Goal: Information Seeking & Learning: Check status

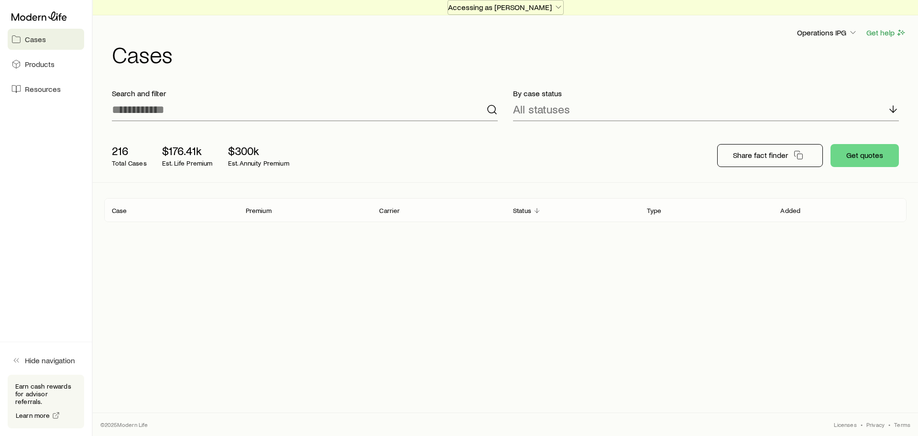
click at [517, 2] on p "Accessing as [PERSON_NAME]" at bounding box center [505, 7] width 115 height 10
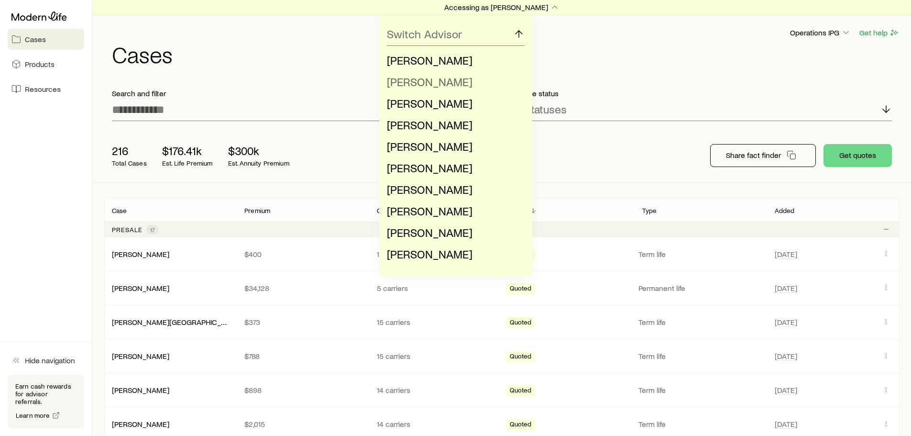
click at [427, 84] on span "[PERSON_NAME]" at bounding box center [430, 82] width 86 height 14
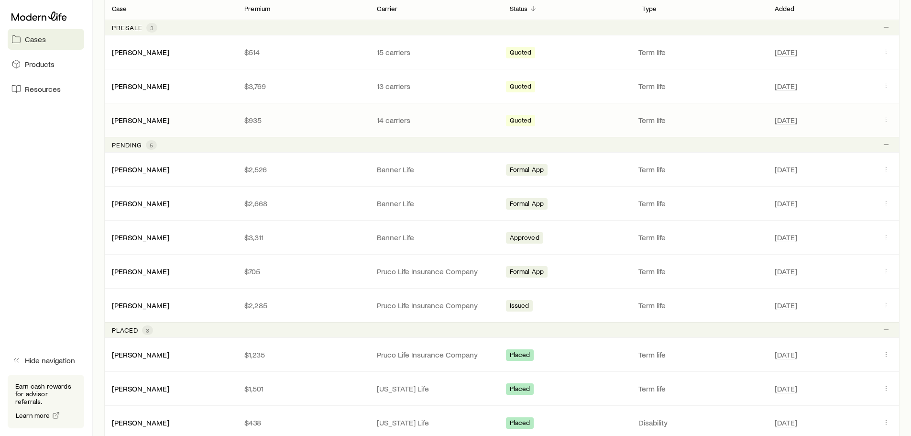
scroll to position [239, 0]
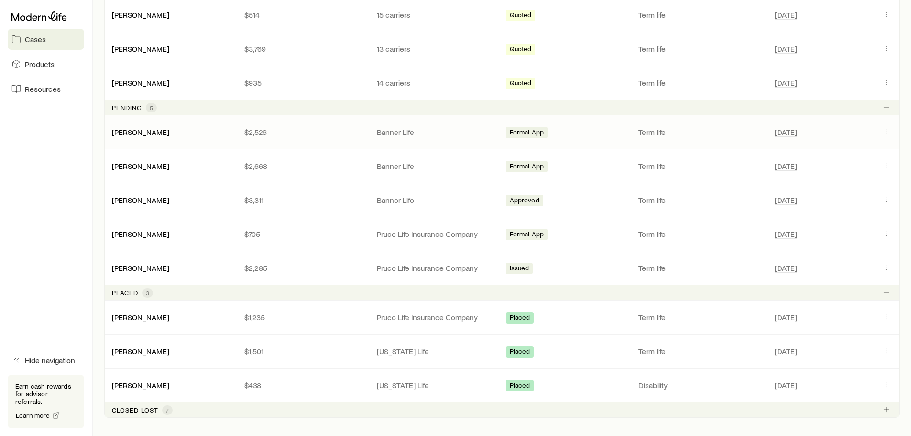
click at [221, 136] on div "[PERSON_NAME]" at bounding box center [170, 132] width 132 height 10
click at [888, 131] on icon "Client cases" at bounding box center [886, 132] width 8 height 8
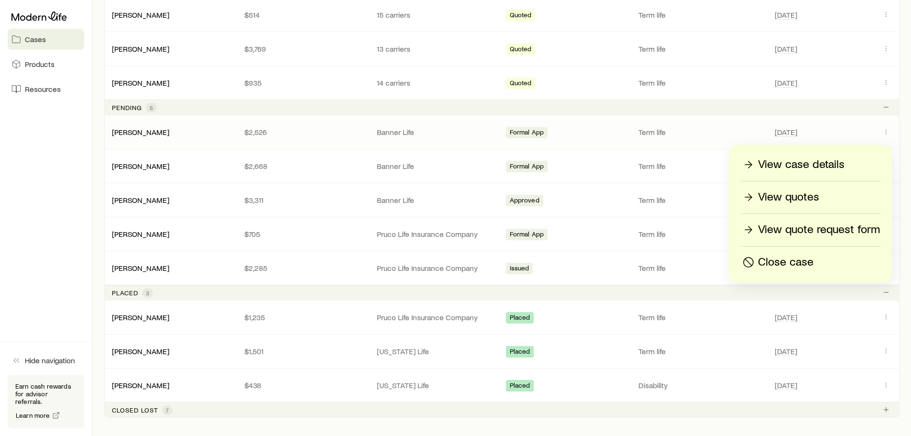
click at [788, 164] on p "View case details" at bounding box center [801, 164] width 87 height 15
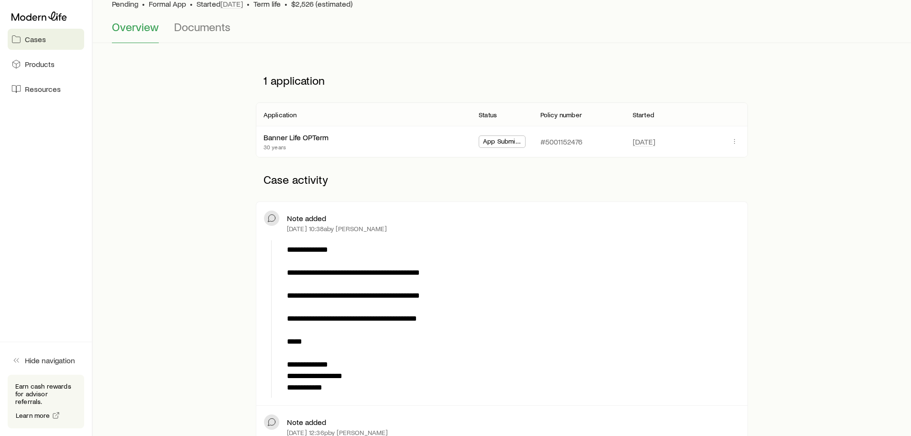
scroll to position [143, 0]
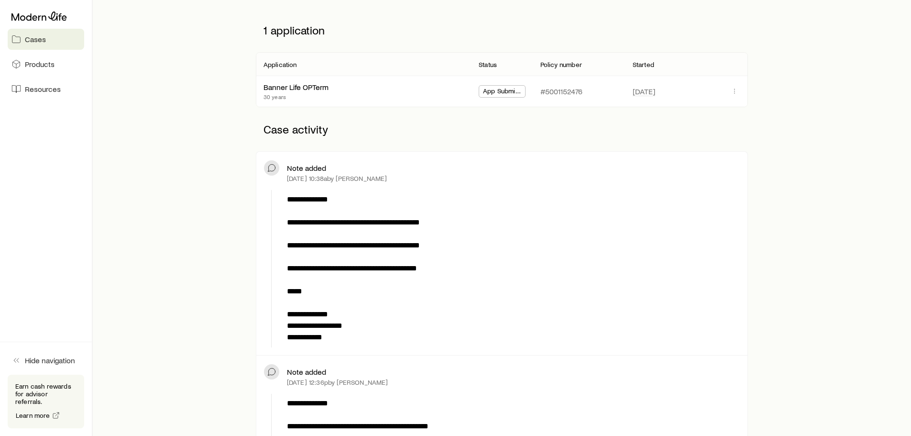
click at [382, 246] on p "**********" at bounding box center [511, 268] width 449 height 149
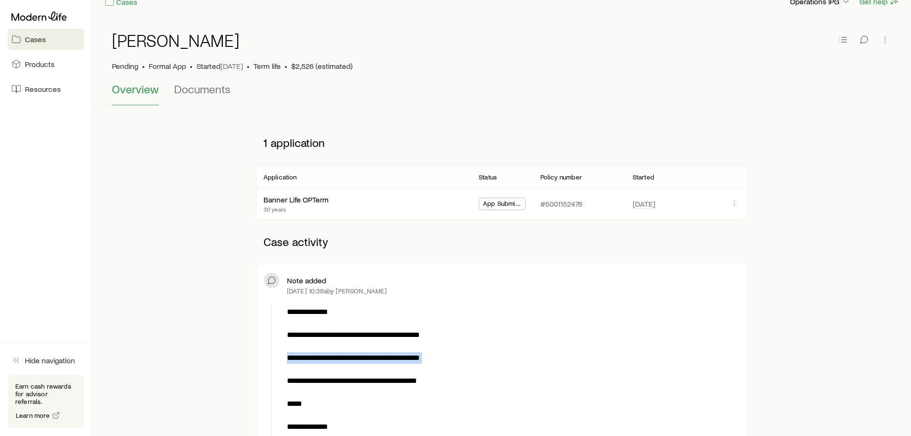
scroll to position [0, 0]
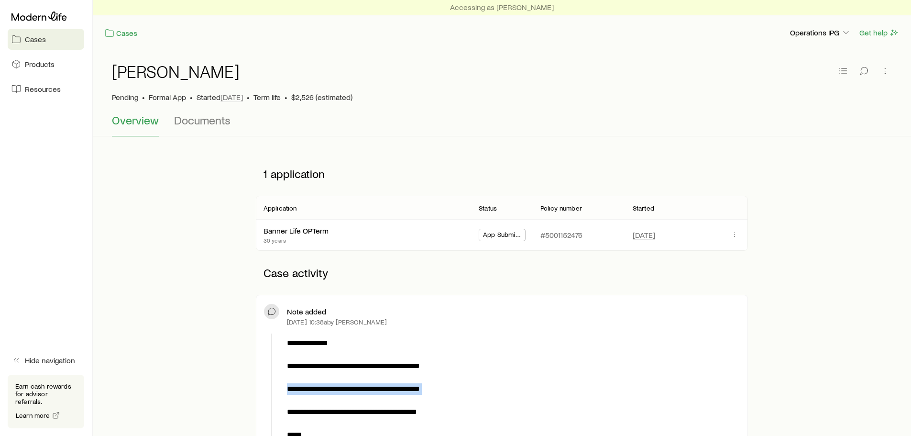
click at [135, 121] on span "Overview" at bounding box center [135, 119] width 47 height 13
click at [115, 30] on link "Cases" at bounding box center [120, 33] width 33 height 11
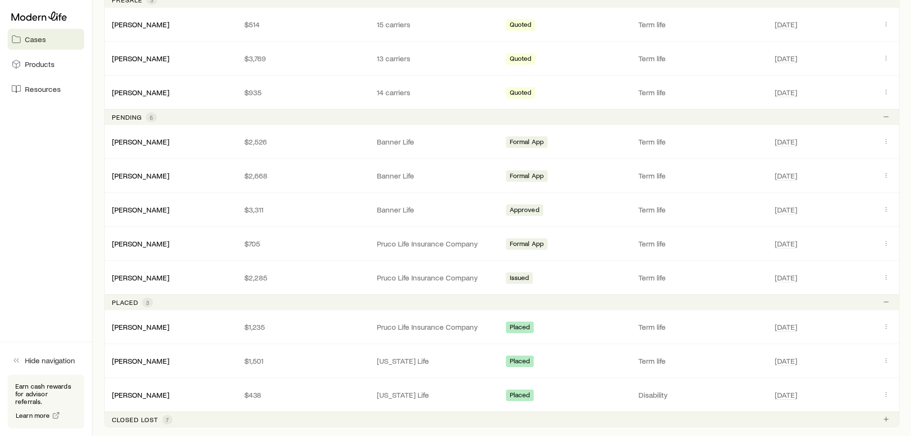
scroll to position [287, 0]
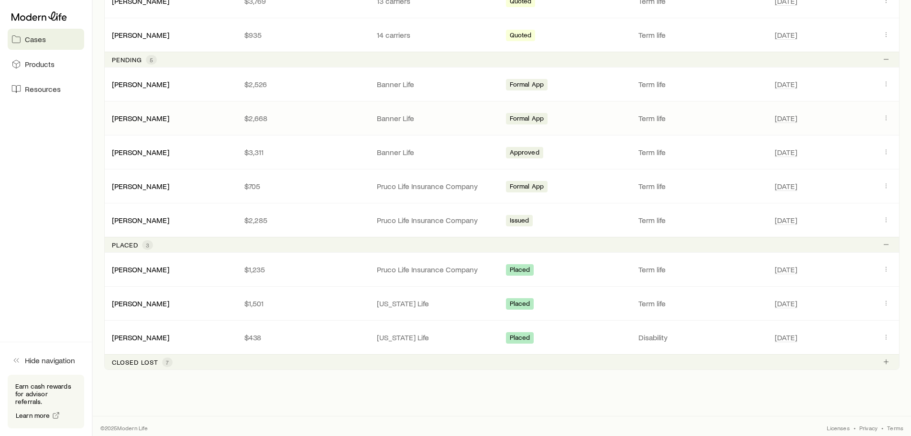
click at [327, 120] on p "$2,668" at bounding box center [302, 118] width 117 height 10
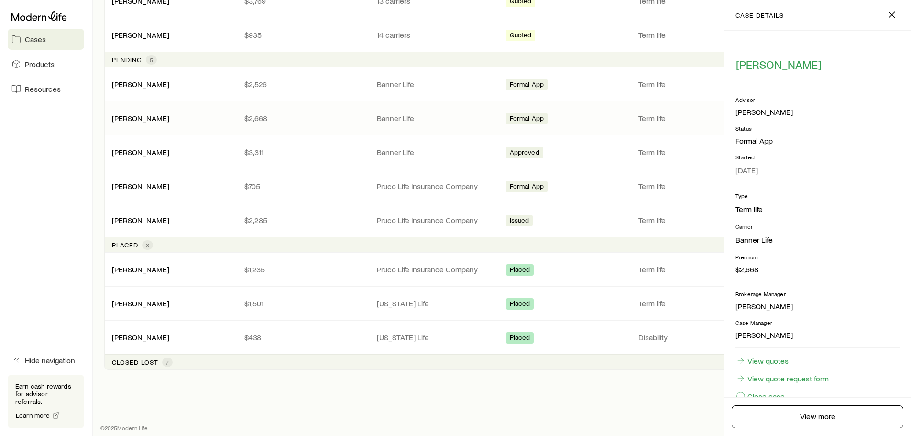
click at [589, 118] on div "Formal App" at bounding box center [568, 118] width 125 height 12
click at [887, 10] on icon "button" at bounding box center [891, 14] width 11 height 11
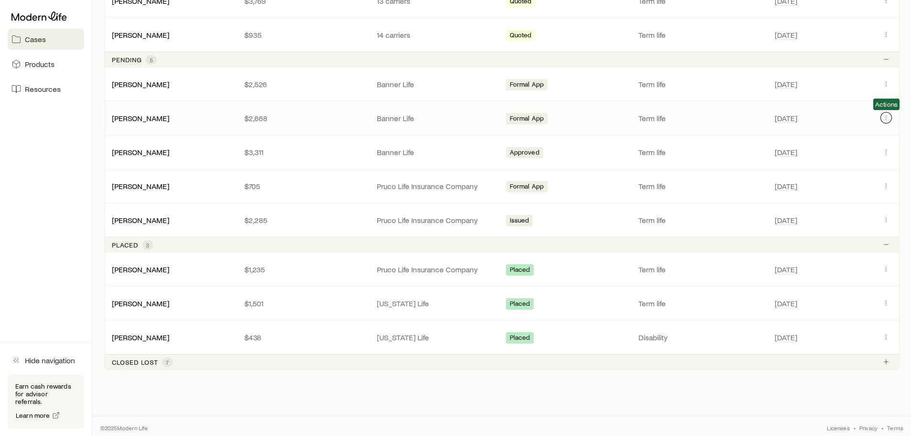
click at [887, 114] on icon "Client cases" at bounding box center [886, 118] width 8 height 8
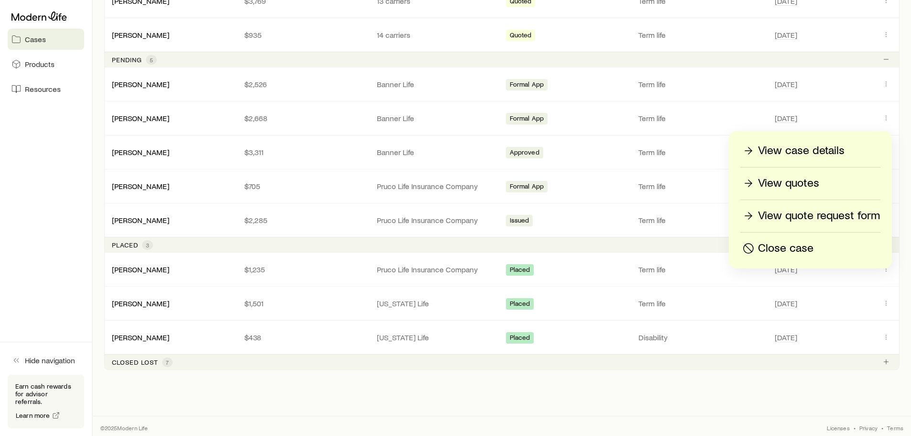
click at [818, 146] on p "View case details" at bounding box center [801, 150] width 87 height 15
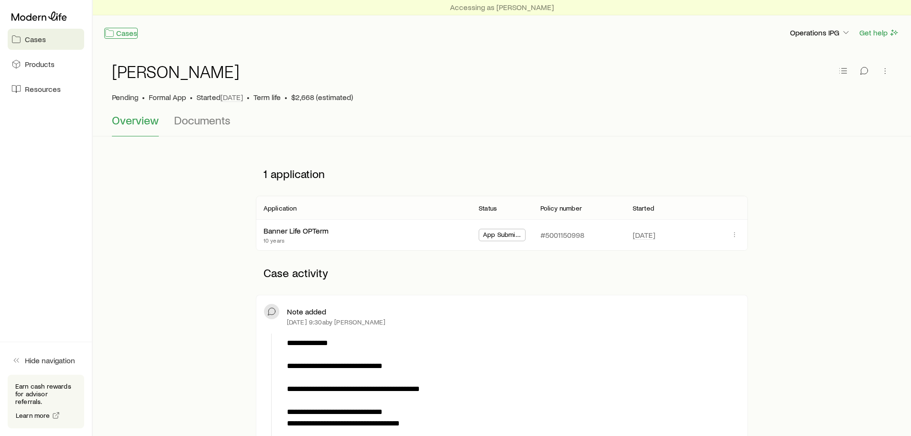
click at [126, 32] on link "Cases" at bounding box center [120, 33] width 33 height 11
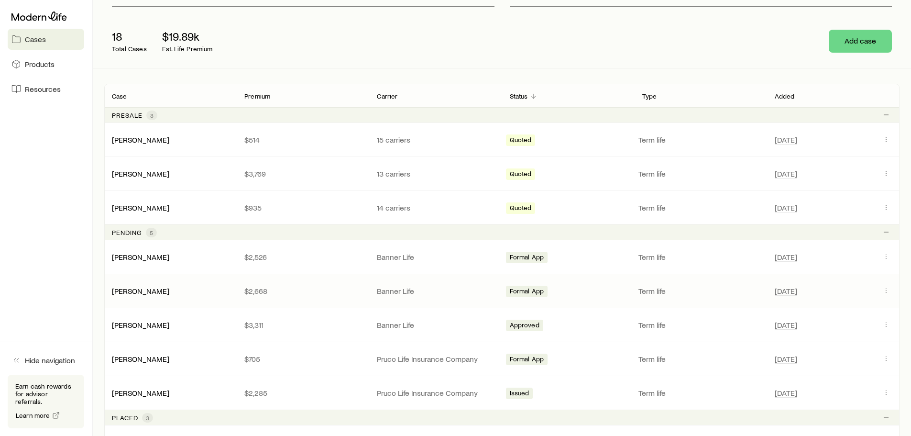
scroll to position [242, 0]
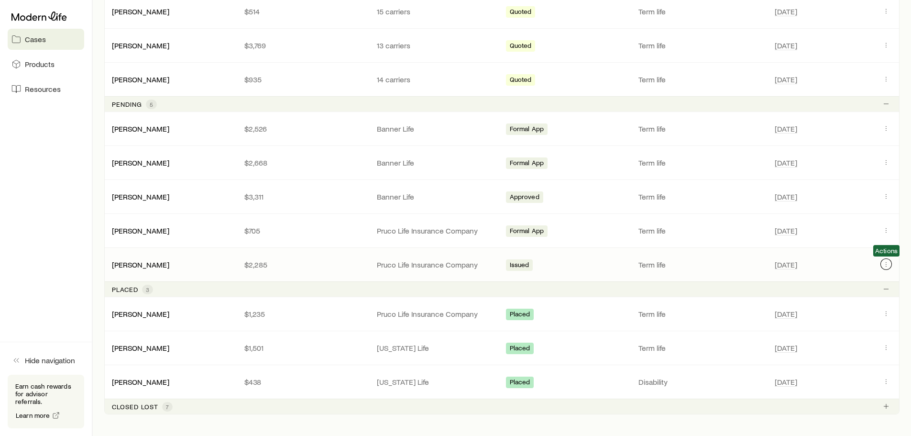
click at [888, 262] on icon "Client cases" at bounding box center [886, 264] width 8 height 8
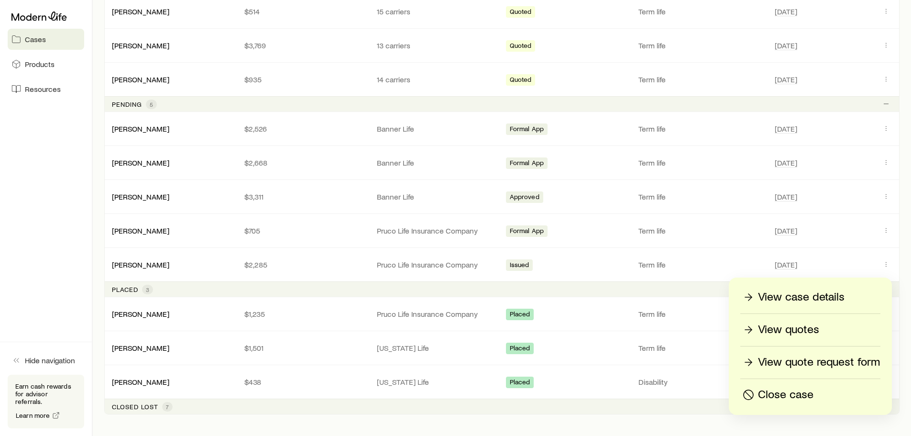
click at [824, 297] on p "View case details" at bounding box center [801, 296] width 87 height 15
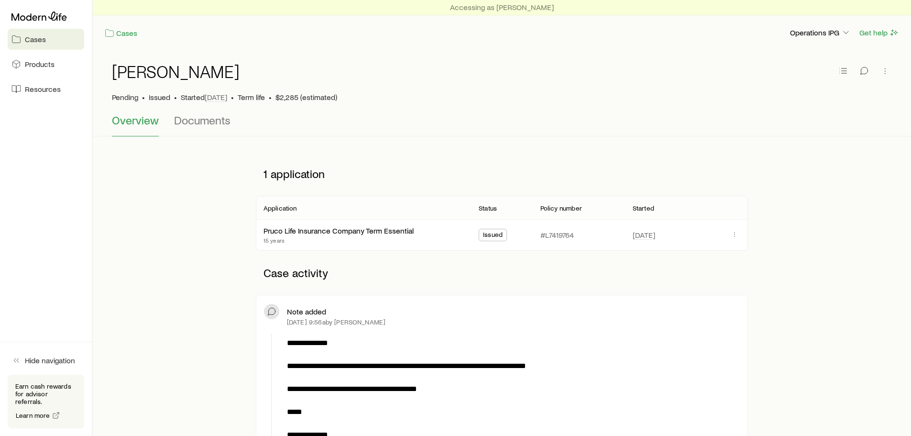
drag, startPoint x: 445, startPoint y: 383, endPoint x: 461, endPoint y: 418, distance: 38.5
